Goal: Transaction & Acquisition: Purchase product/service

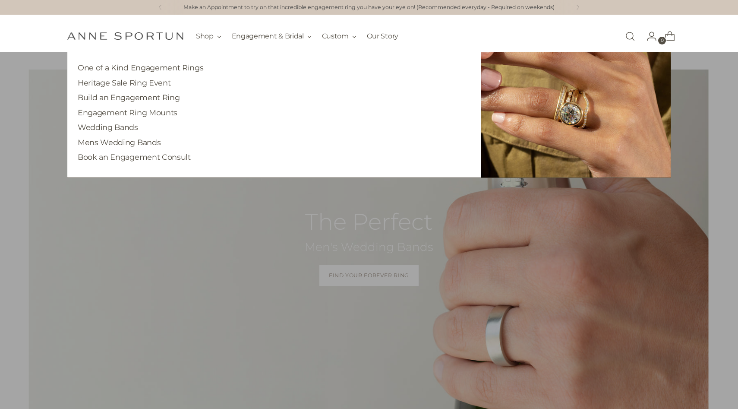
click at [148, 115] on link "Engagement Ring Mounts" at bounding box center [128, 112] width 100 height 9
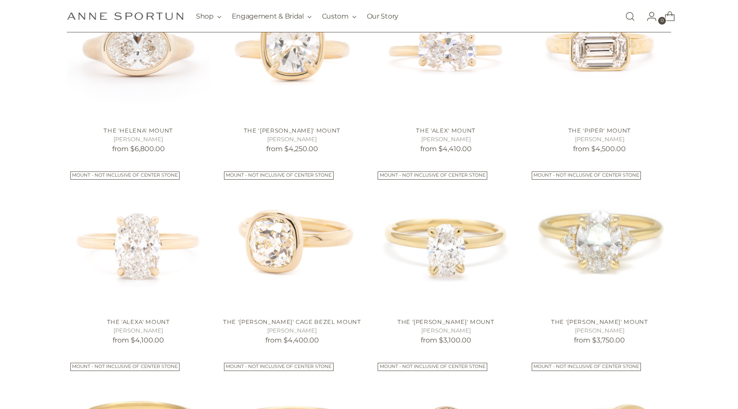
scroll to position [306, 0]
click at [0, 0] on img "The 'Anne' Cage Bezel Mount" at bounding box center [0, 0] width 0 height 0
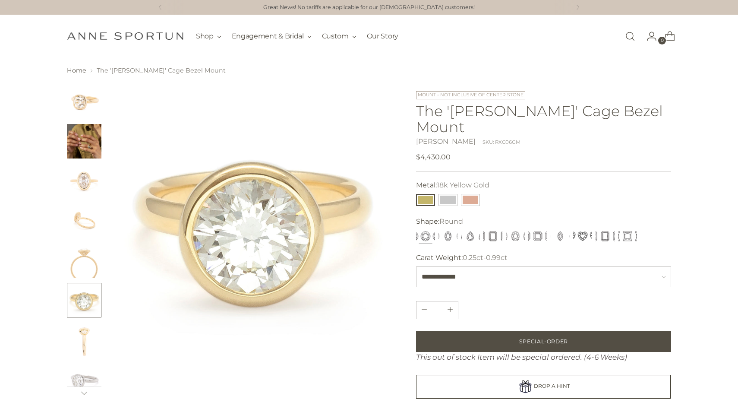
click at [498, 105] on h1 "The 'Anne' Cage Bezel Mount" at bounding box center [543, 119] width 255 height 32
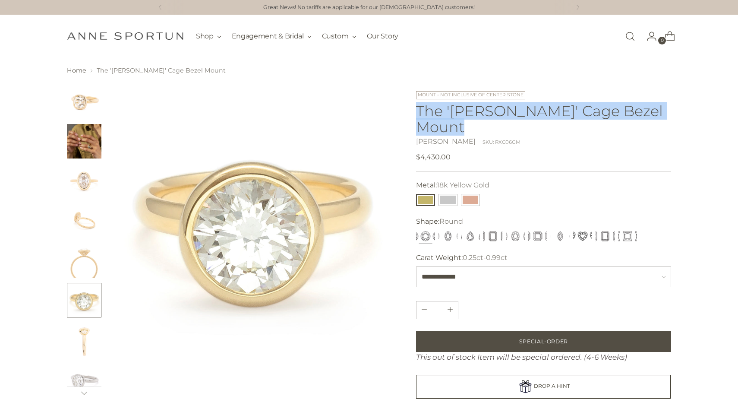
click at [498, 105] on h1 "The 'Anne' Cage Bezel Mount" at bounding box center [543, 119] width 255 height 32
copy h1 "The 'Anne' Cage Bezel Mount"
click at [84, 341] on img "Change image to image 7" at bounding box center [84, 339] width 35 height 35
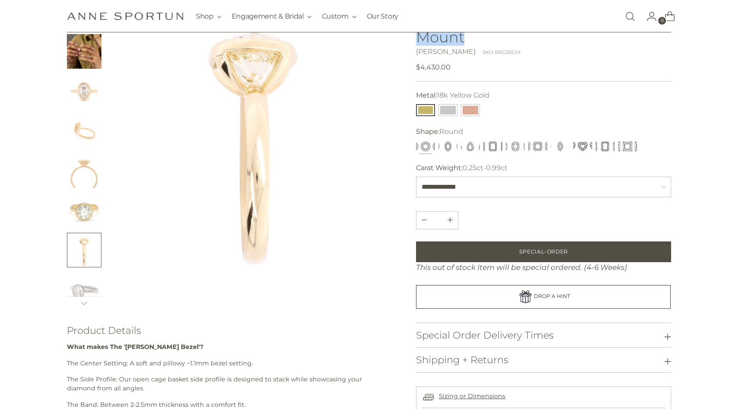
scroll to position [94, 0]
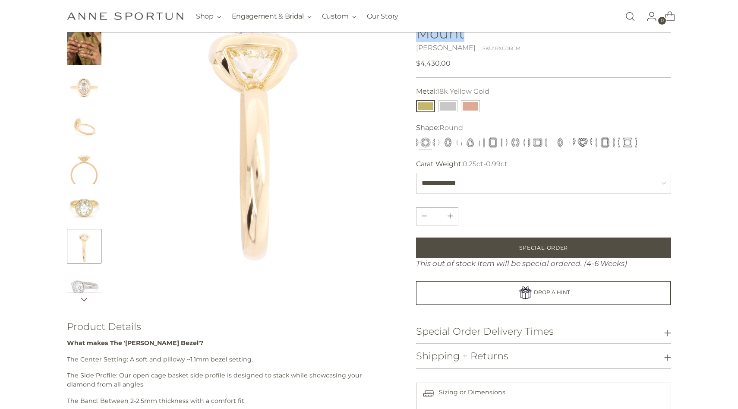
click at [80, 300] on button at bounding box center [84, 299] width 35 height 13
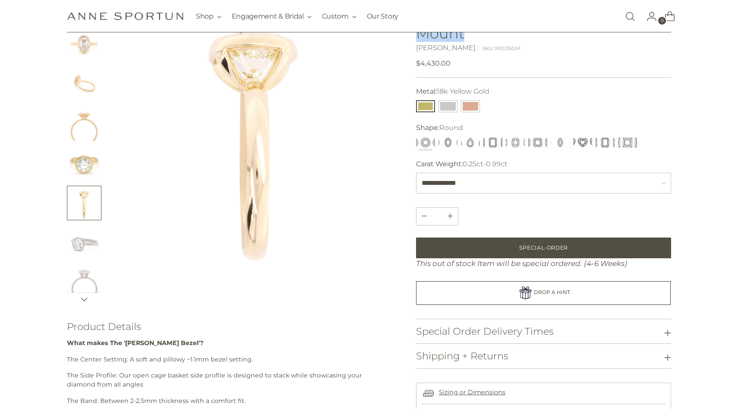
click at [81, 300] on icon at bounding box center [84, 299] width 7 height 7
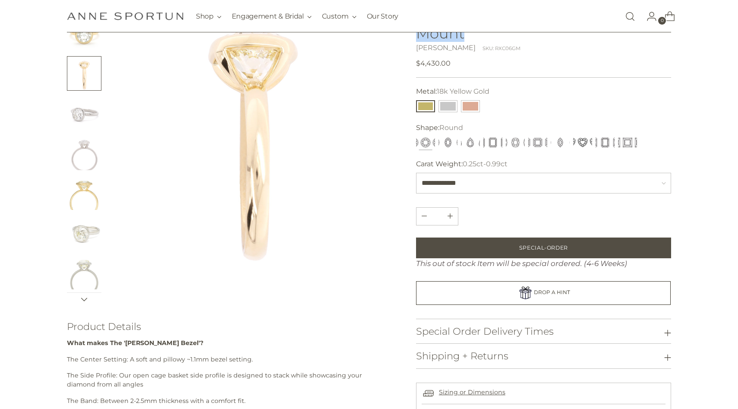
click at [81, 300] on icon at bounding box center [84, 299] width 7 height 7
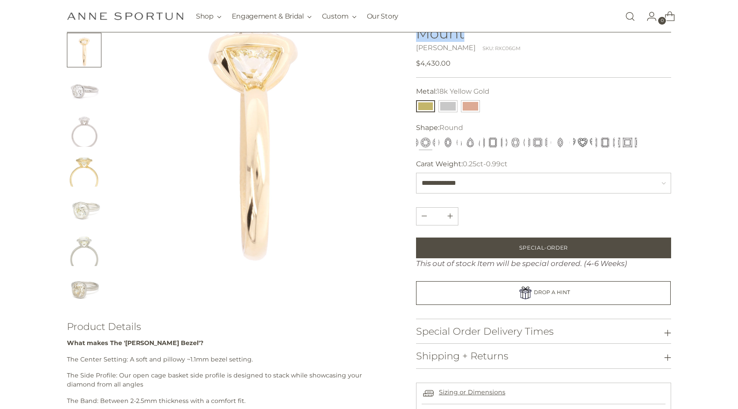
click at [80, 300] on div at bounding box center [84, 148] width 35 height 315
click at [80, 300] on img "Change image to image 13" at bounding box center [84, 288] width 35 height 35
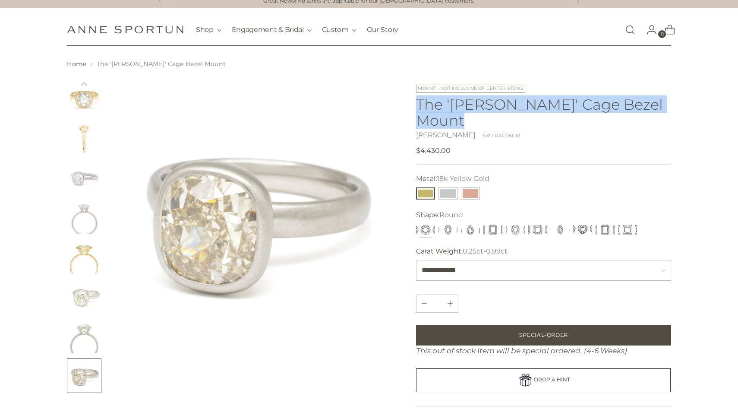
scroll to position [0, 0]
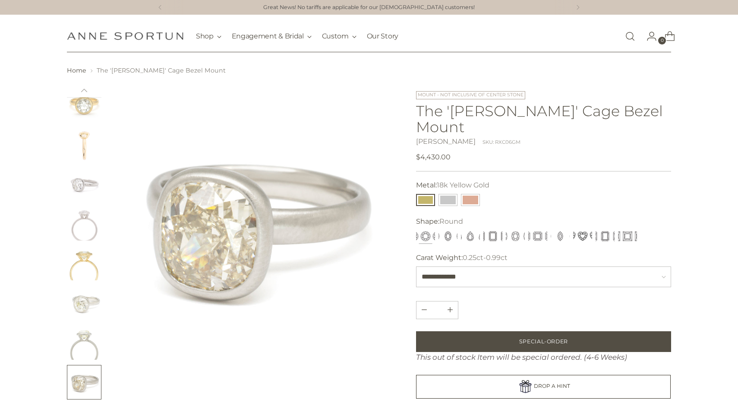
click at [675, 163] on div "Home The 'Anne' Cage Bezel Mount" at bounding box center [369, 368] width 653 height 605
click at [624, 38] on link "Open search modal" at bounding box center [630, 36] width 17 height 17
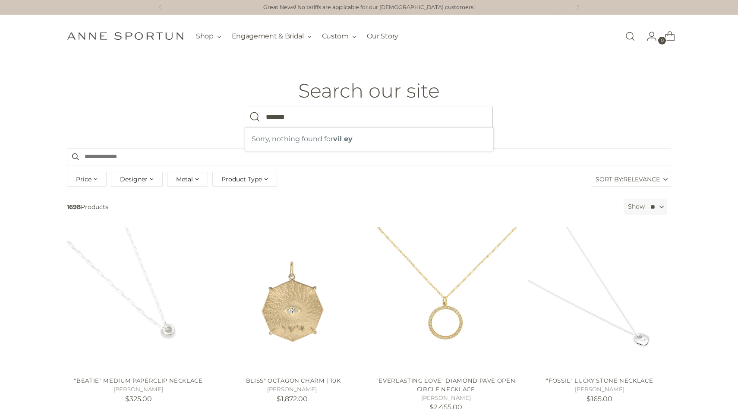
type input "*******"
click at [245, 107] on button "Search" at bounding box center [255, 117] width 21 height 21
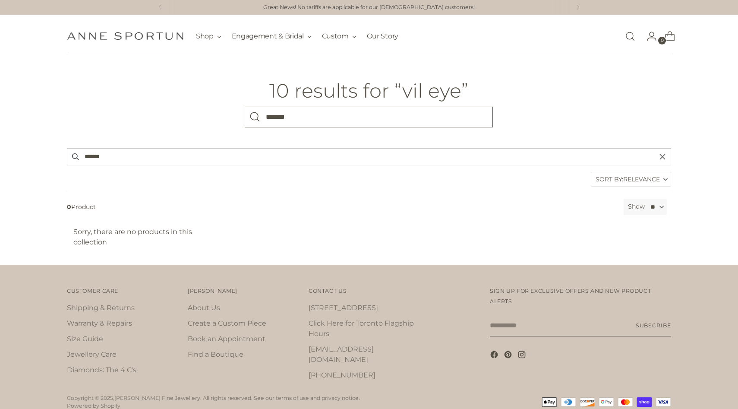
click at [395, 120] on input "*******" at bounding box center [369, 117] width 248 height 21
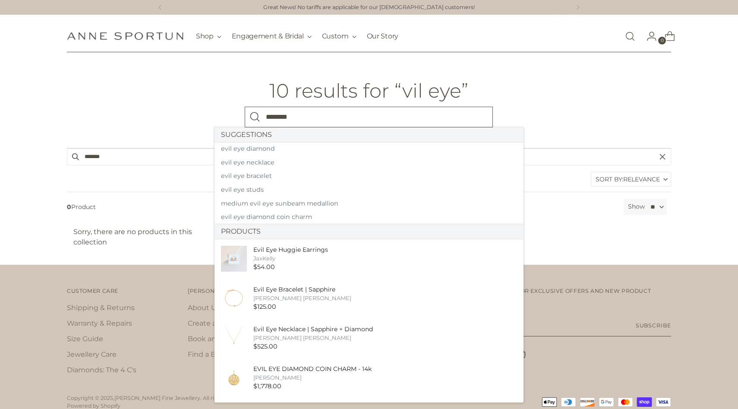
type input "********"
click at [245, 107] on button "Search" at bounding box center [255, 117] width 21 height 21
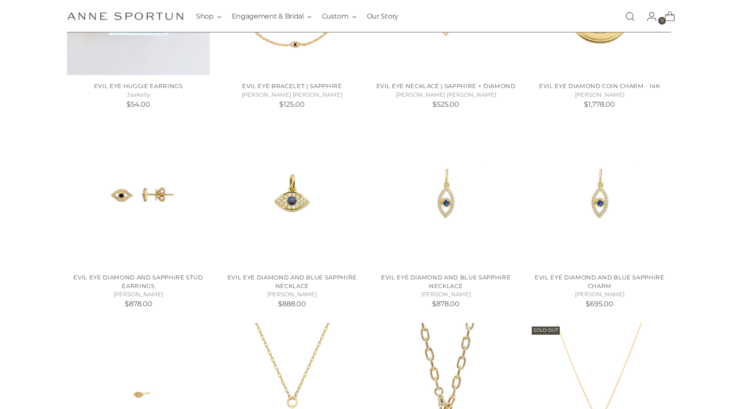
scroll to position [303, 0]
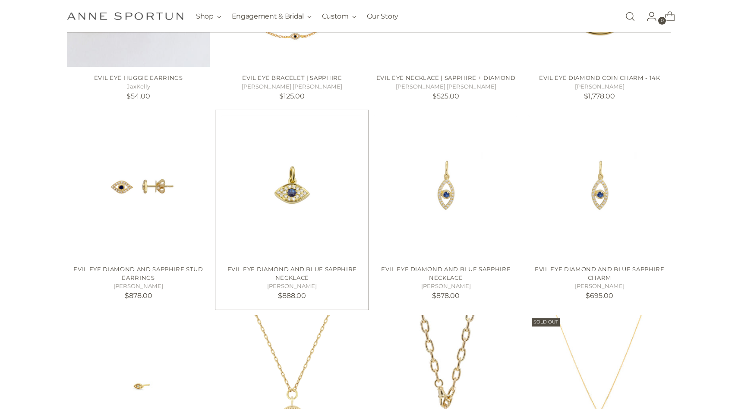
click at [0, 0] on img "EVIL EYE DIAMOND AND BLUE SAPPHIRE NECKLACE" at bounding box center [0, 0] width 0 height 0
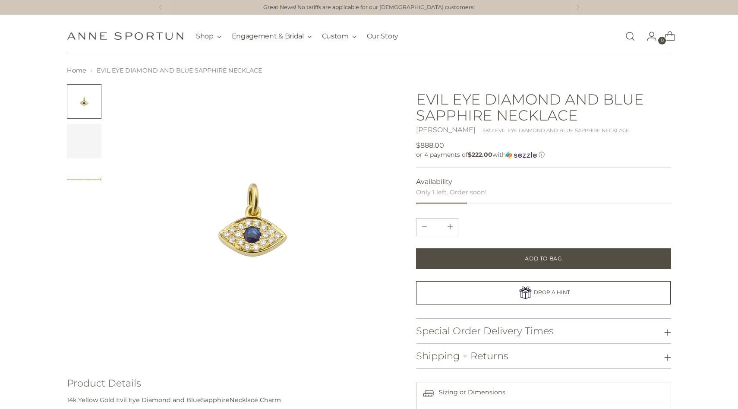
click at [535, 97] on h1 "EVIL EYE DIAMOND AND BLUE SAPPHIRE NECKLACE" at bounding box center [543, 107] width 255 height 32
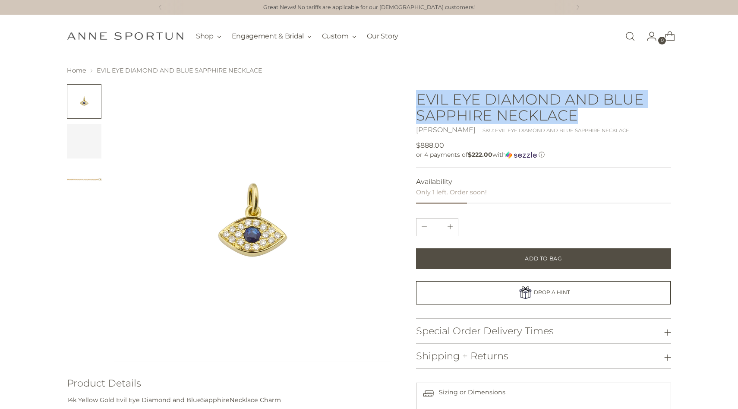
click at [535, 97] on h1 "EVIL EYE DIAMOND AND BLUE SAPPHIRE NECKLACE" at bounding box center [543, 107] width 255 height 32
copy h1 "EVIL EYE DIAMOND AND BLUE SAPPHIRE NECKLACE"
click at [623, 40] on link "Open search modal" at bounding box center [630, 36] width 17 height 17
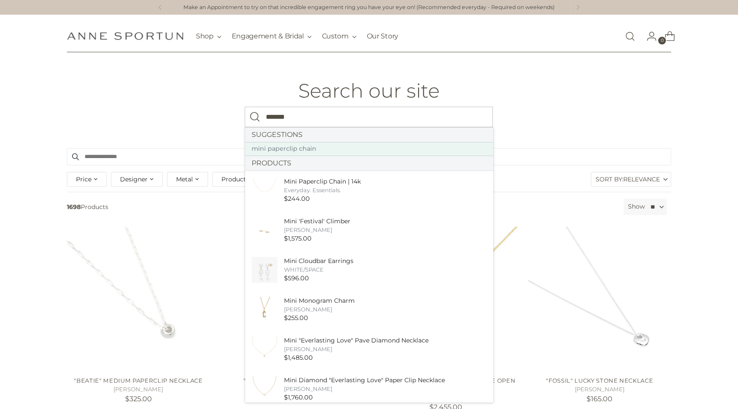
click at [424, 151] on link "mini paperclip chain" at bounding box center [369, 149] width 248 height 14
type input "*******"
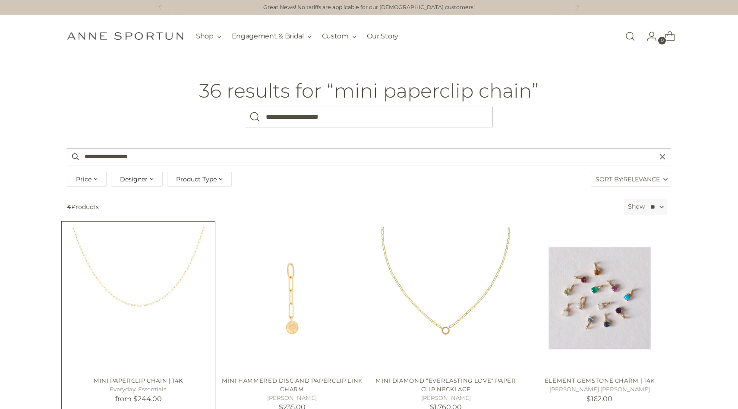
click at [0, 0] on img "Mini Paperclip Chain | 14k" at bounding box center [0, 0] width 0 height 0
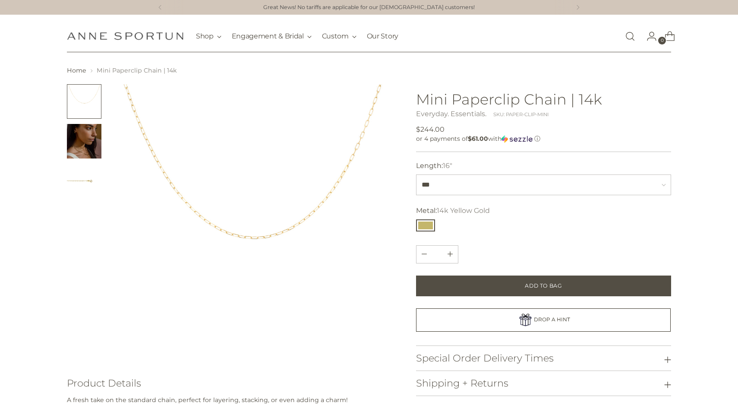
click at [459, 109] on div "Everyday. Essentials." at bounding box center [451, 114] width 70 height 10
click at [461, 97] on h1 "Mini Paperclip Chain | 14k" at bounding box center [543, 99] width 255 height 16
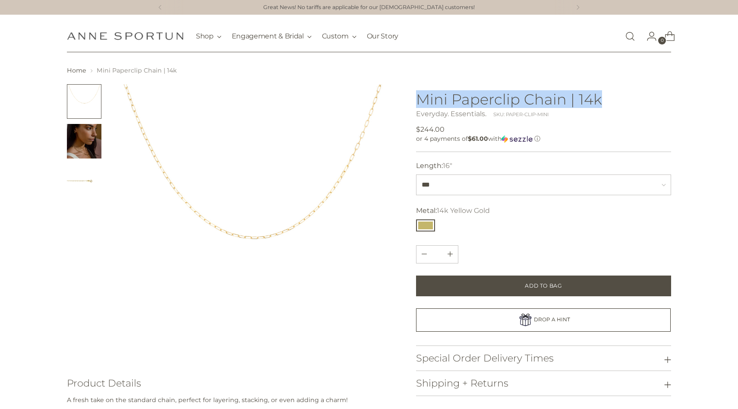
click at [461, 98] on h1 "Mini Paperclip Chain | 14k" at bounding box center [543, 99] width 255 height 16
copy h1 "Mini Paperclip Chain | 14k"
